Goal: Find specific page/section: Find specific page/section

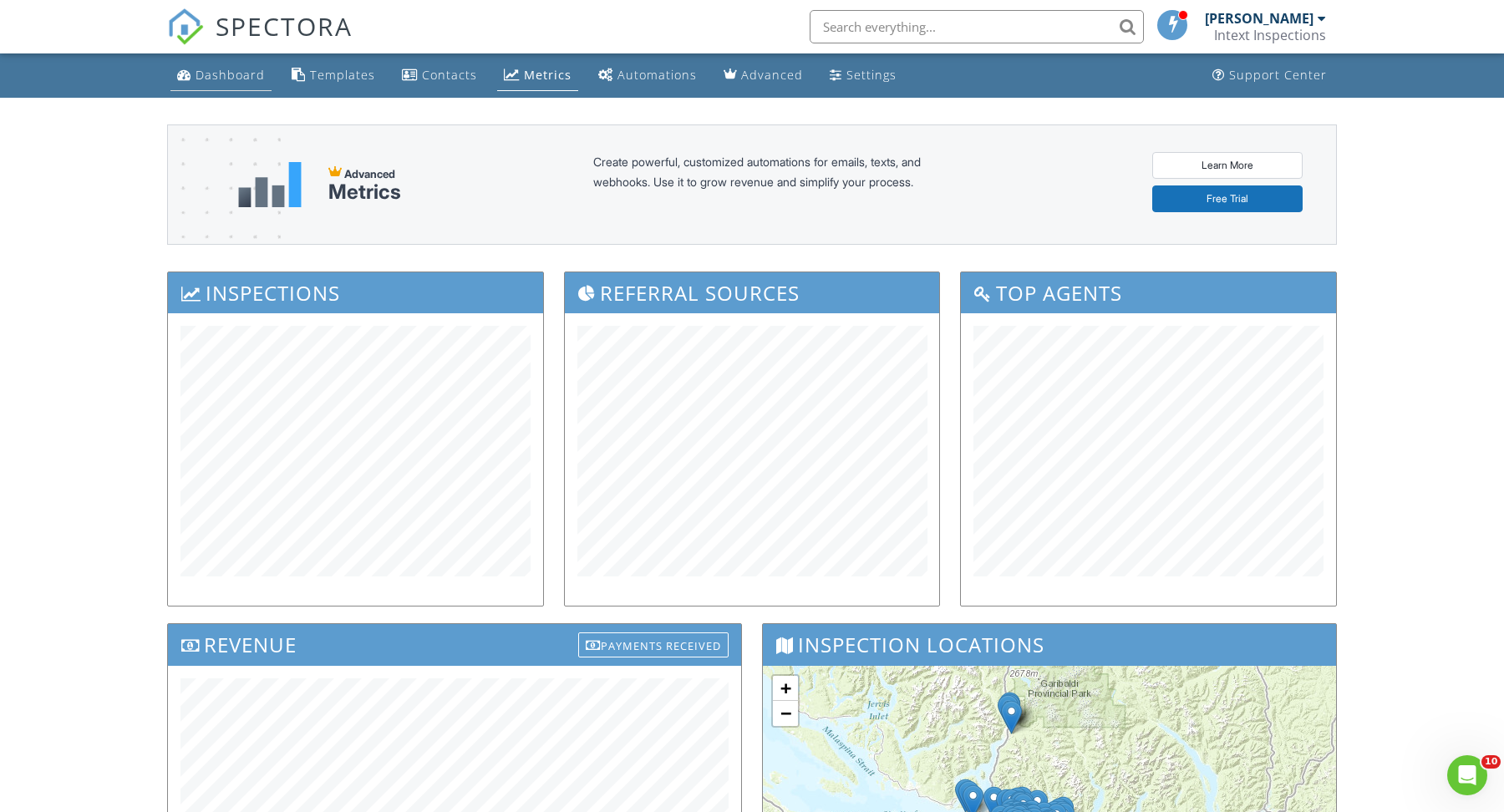
click at [247, 84] on link "Dashboard" at bounding box center [221, 75] width 101 height 31
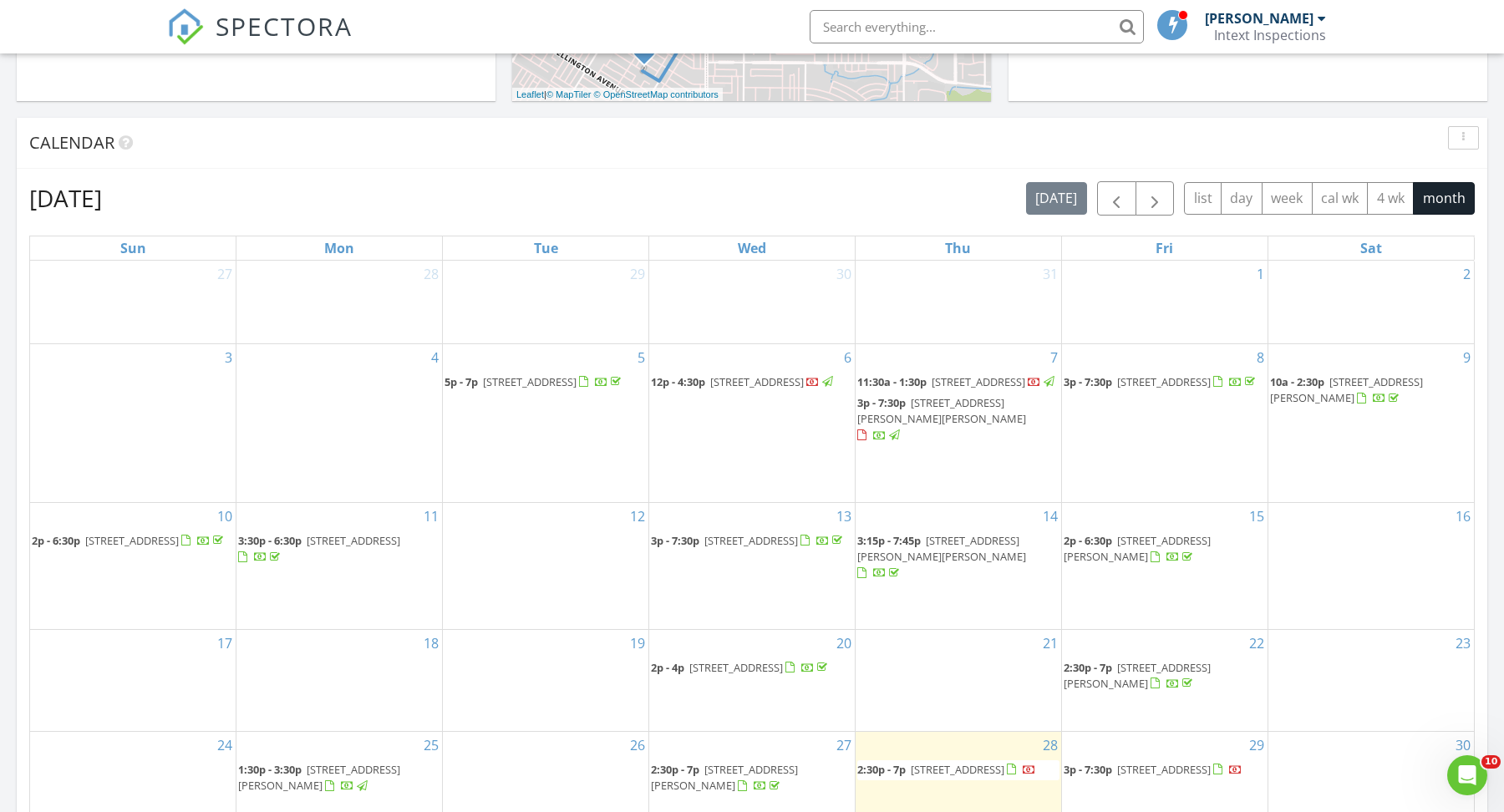
scroll to position [838, 0]
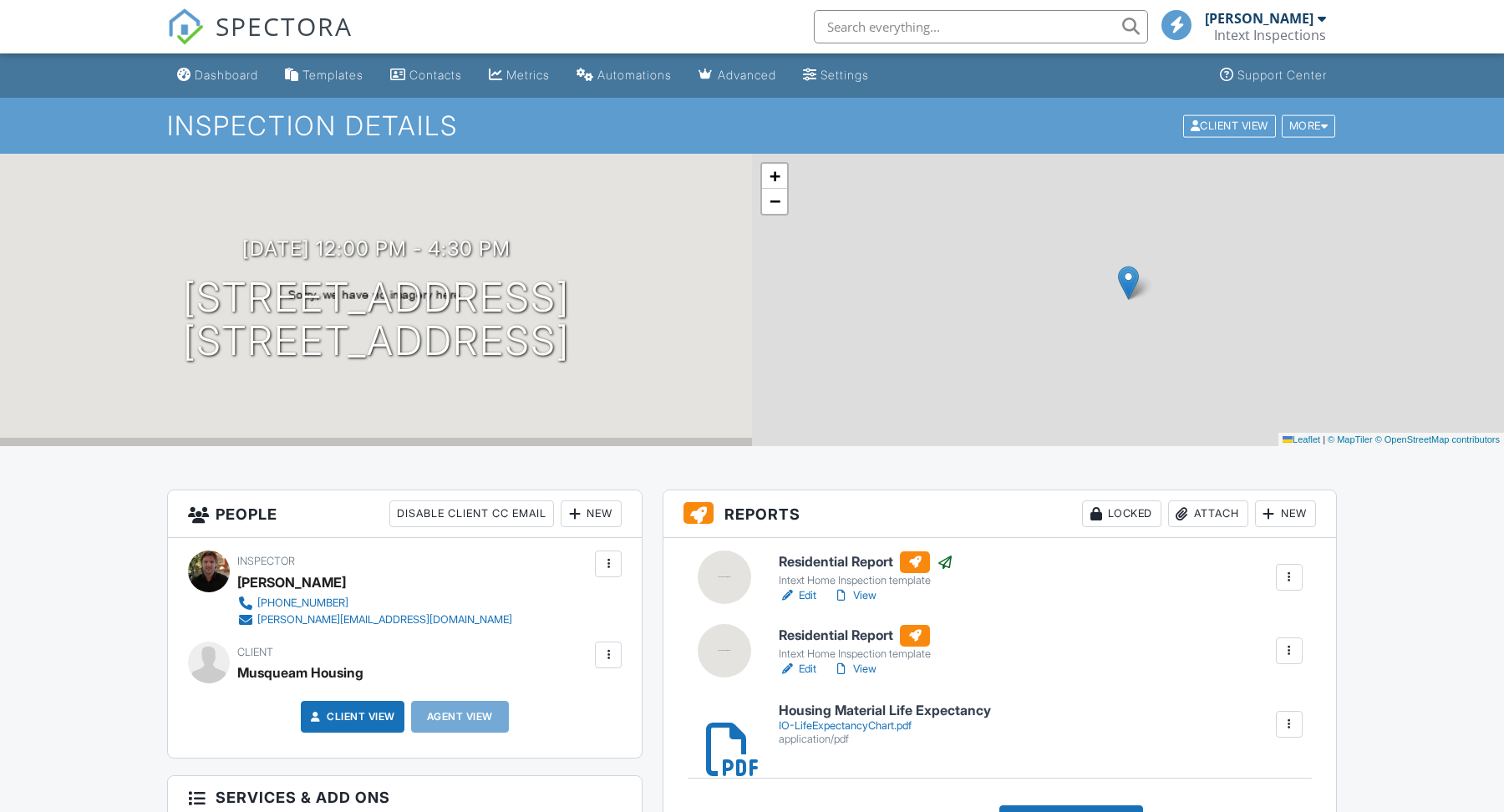
click at [386, 296] on h1 "3992 Stautlo Ave Vancouver, BC V6N 3P2" at bounding box center [376, 320] width 387 height 89
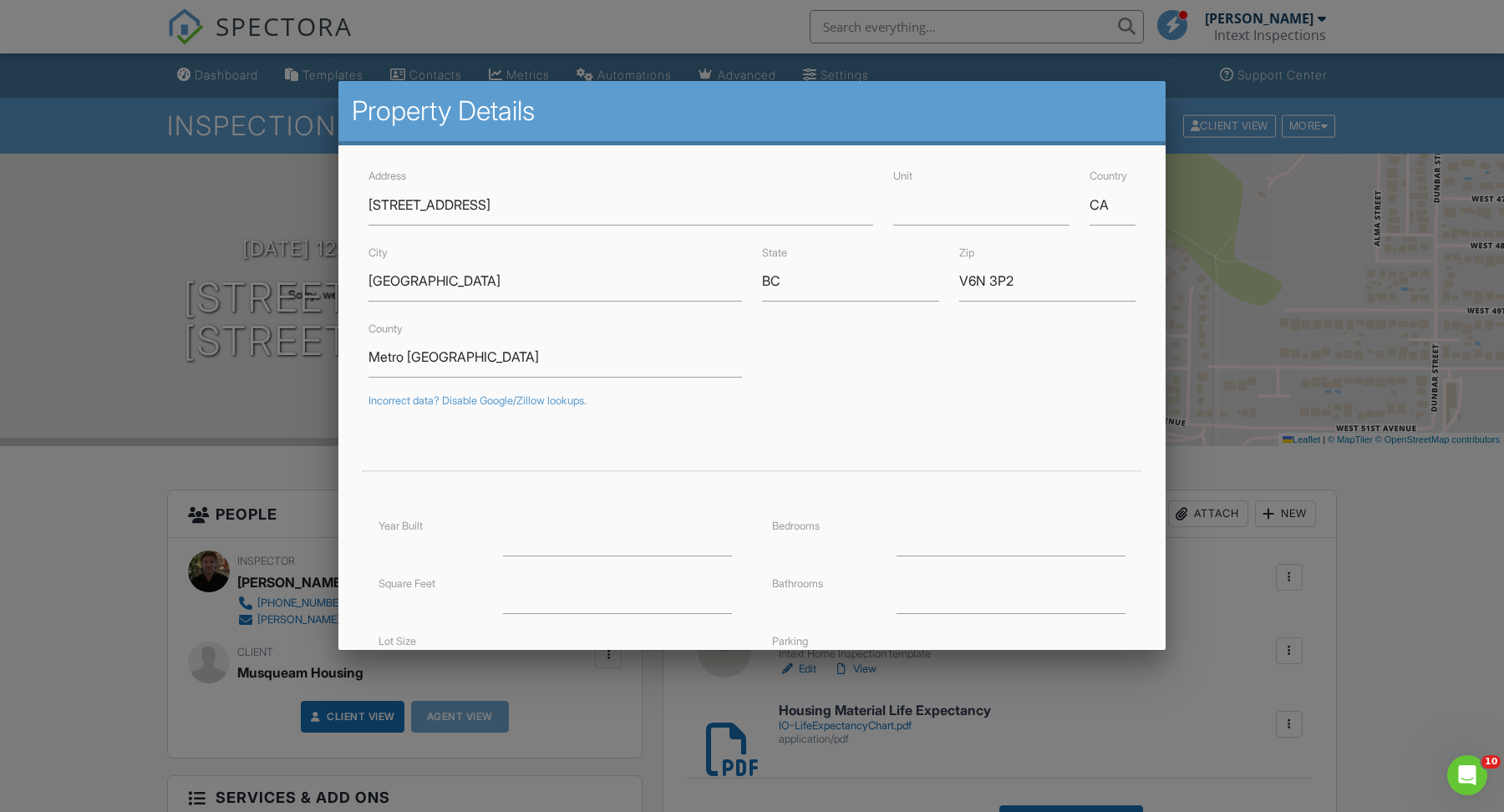
click at [159, 503] on div at bounding box center [752, 423] width 1504 height 1015
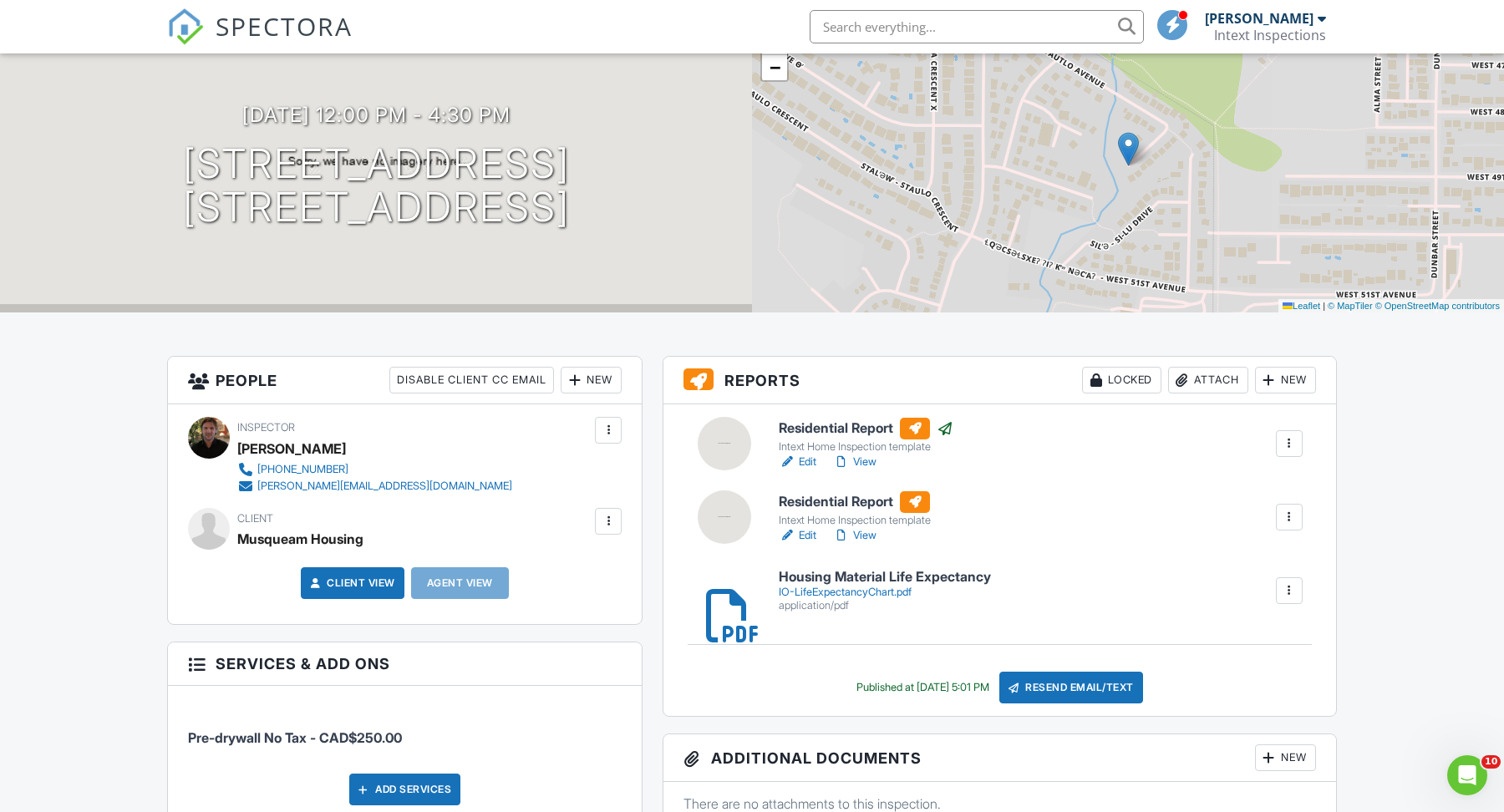
scroll to position [134, 0]
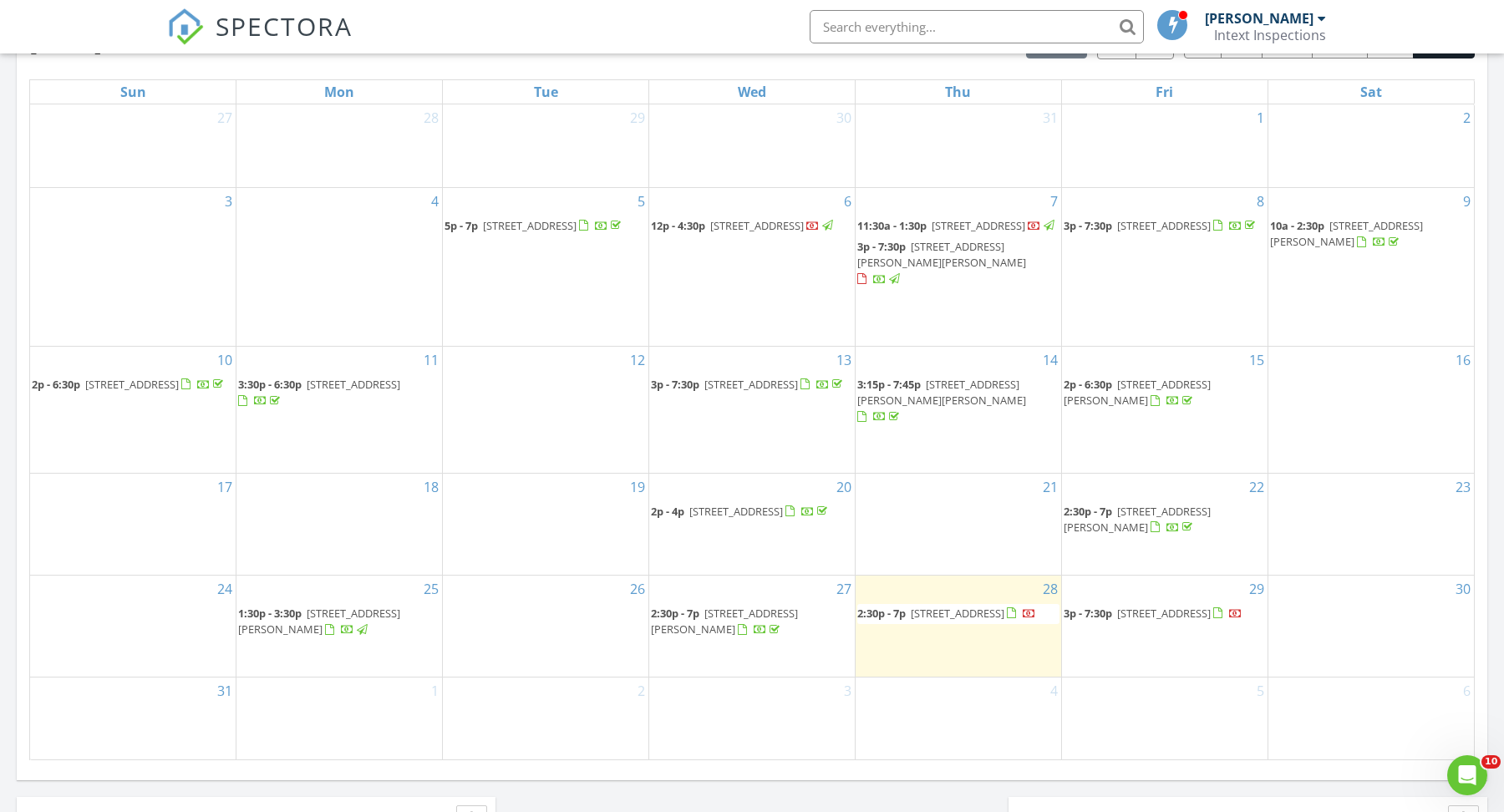
click at [964, 234] on span "11:30a - 1:30p 3951 Si Lu Dr, Vancouver V6N 4G5" at bounding box center [957, 226] width 200 height 16
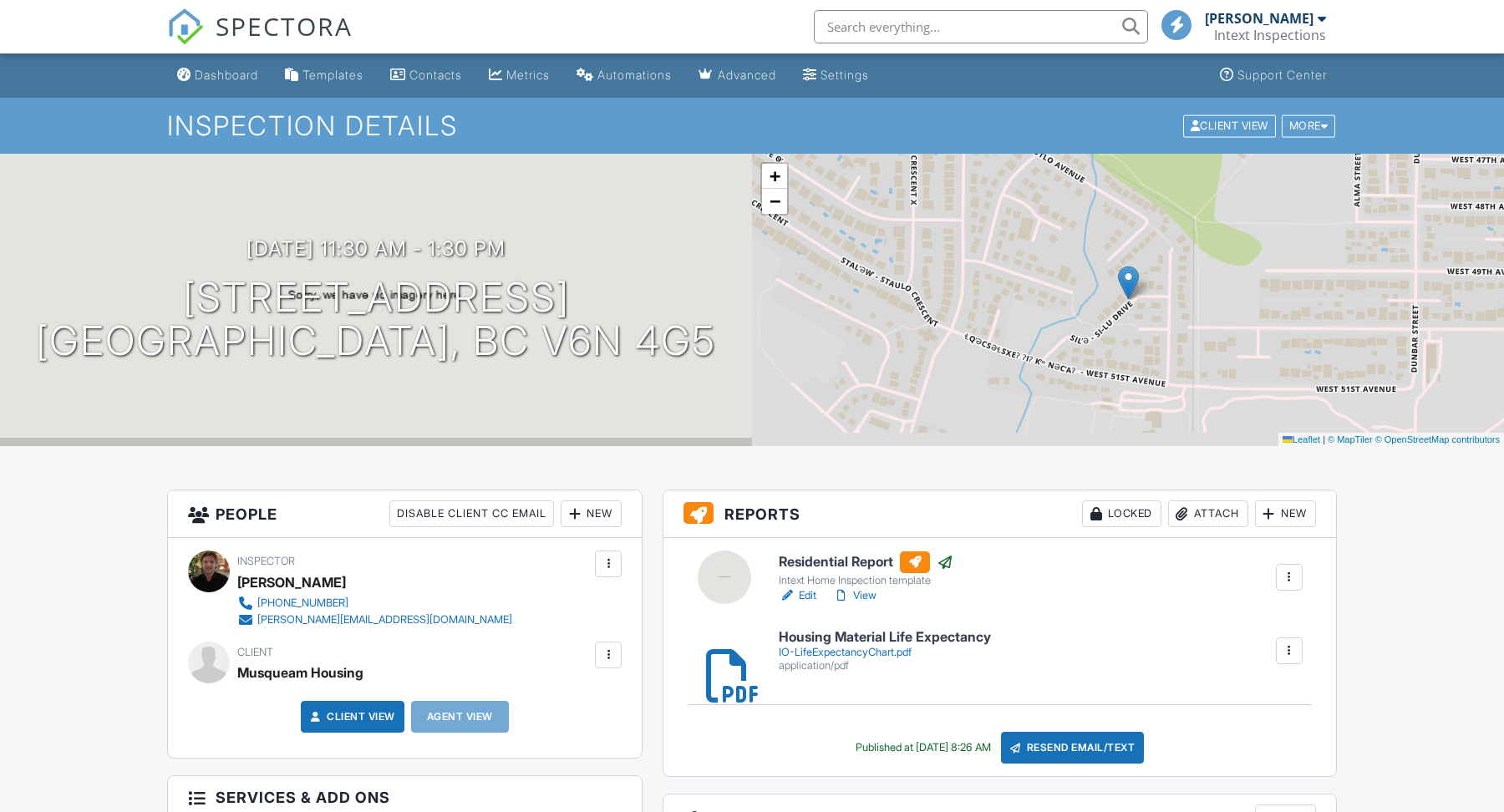
click at [408, 300] on h1 "[STREET_ADDRESS] [GEOGRAPHIC_DATA], BC V6N 4G5" at bounding box center [375, 320] width 680 height 89
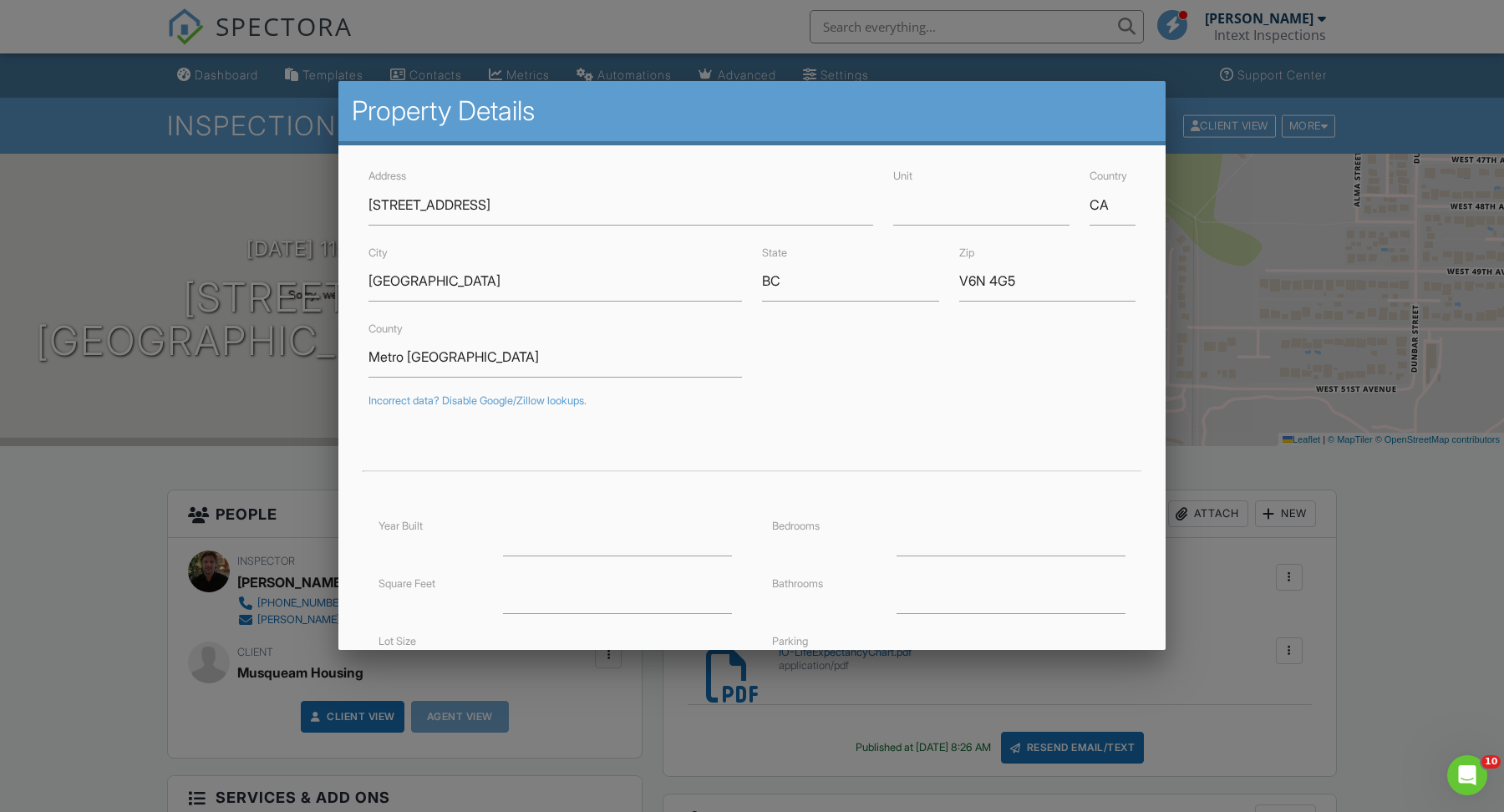
click at [128, 402] on div at bounding box center [752, 423] width 1504 height 1015
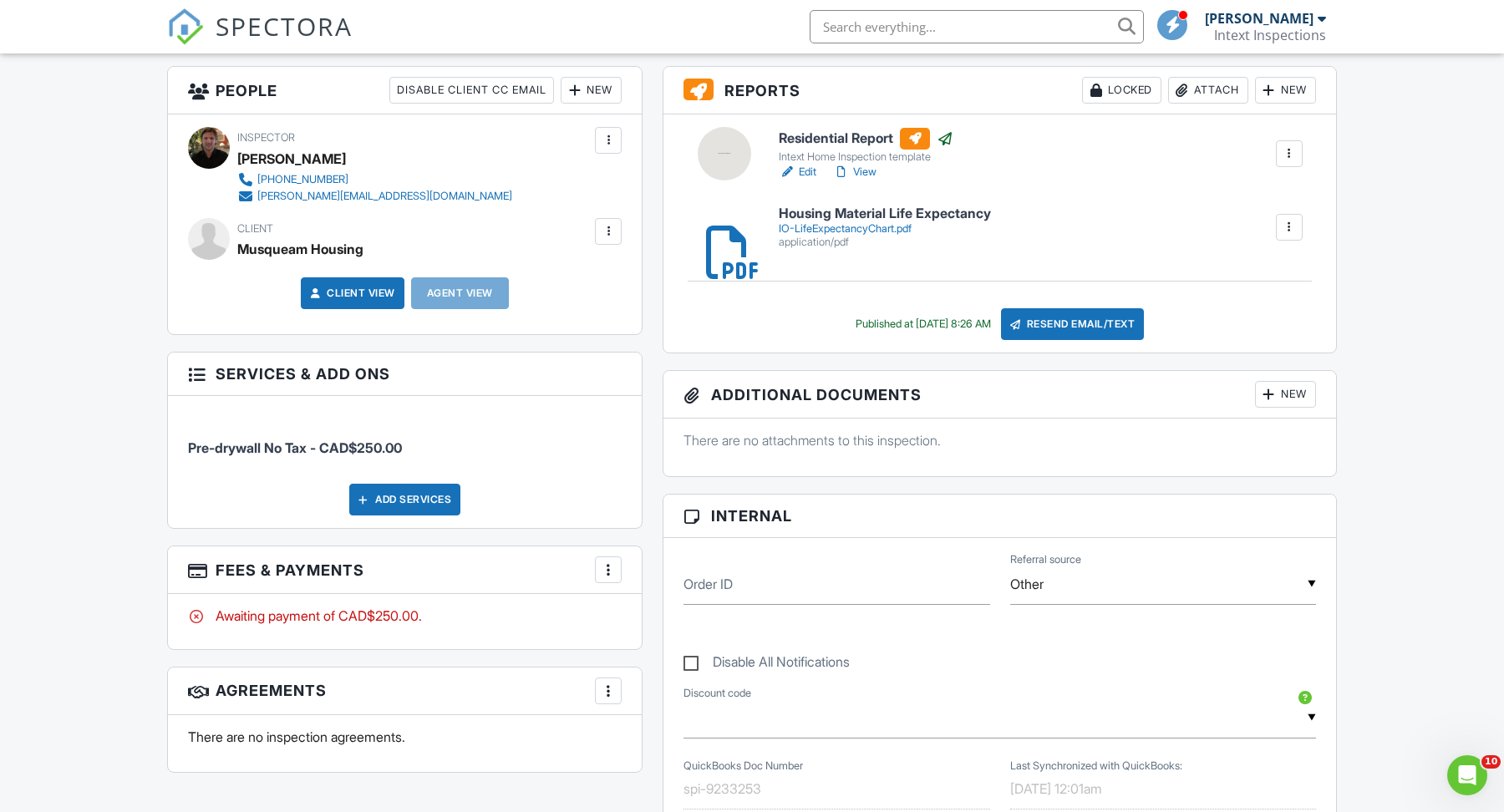
scroll to position [428, 0]
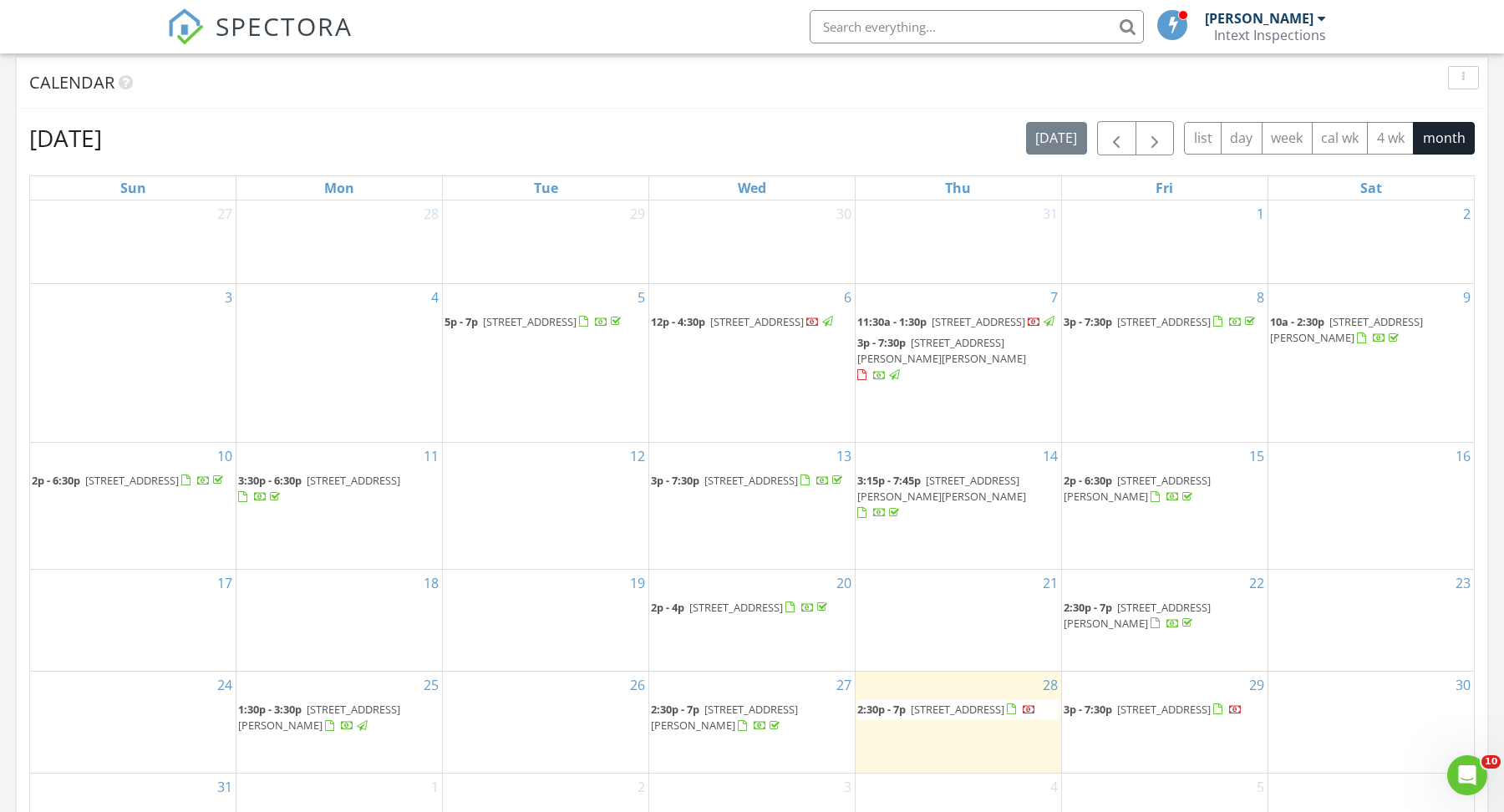
scroll to position [669, 0]
